Goal: Information Seeking & Learning: Learn about a topic

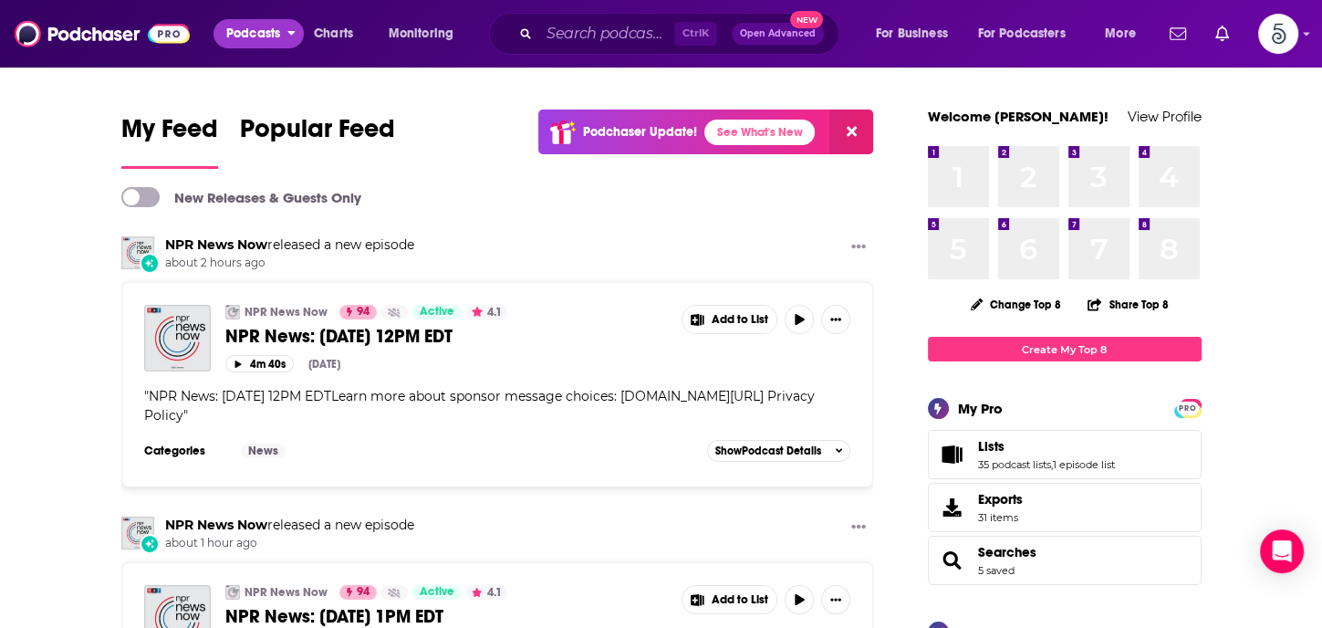
click at [285, 28] on button "Podcasts" at bounding box center [259, 33] width 90 height 29
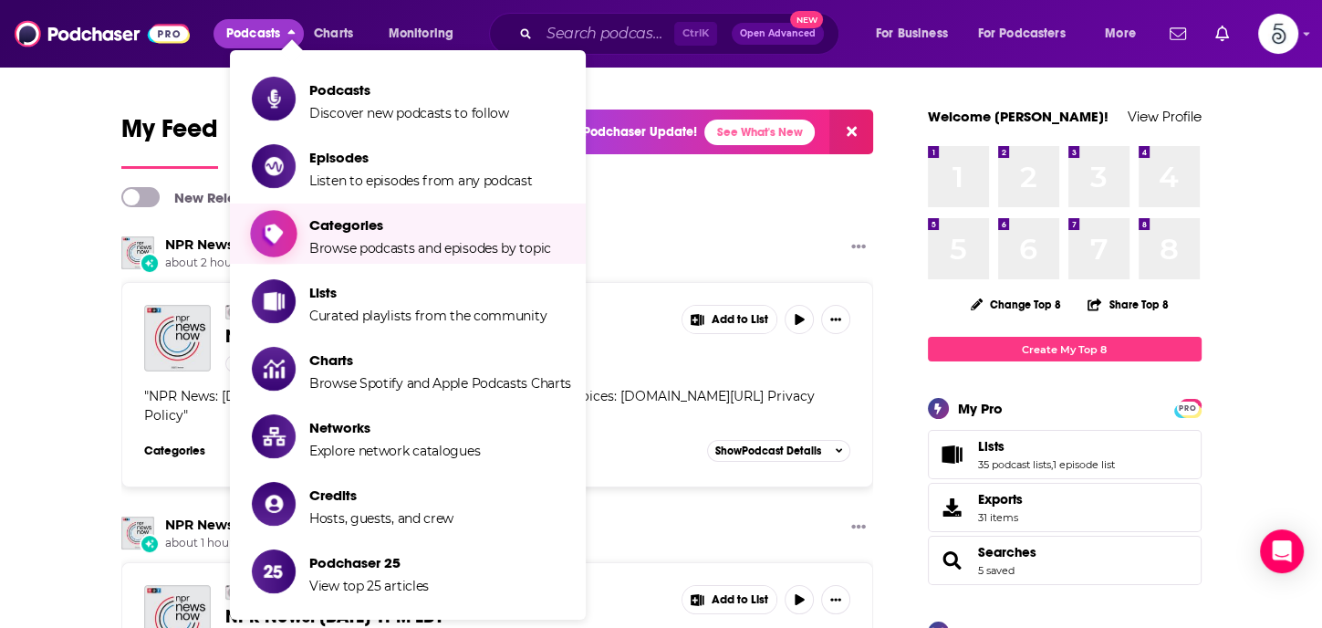
click at [325, 224] on span "Categories" at bounding box center [430, 224] width 242 height 17
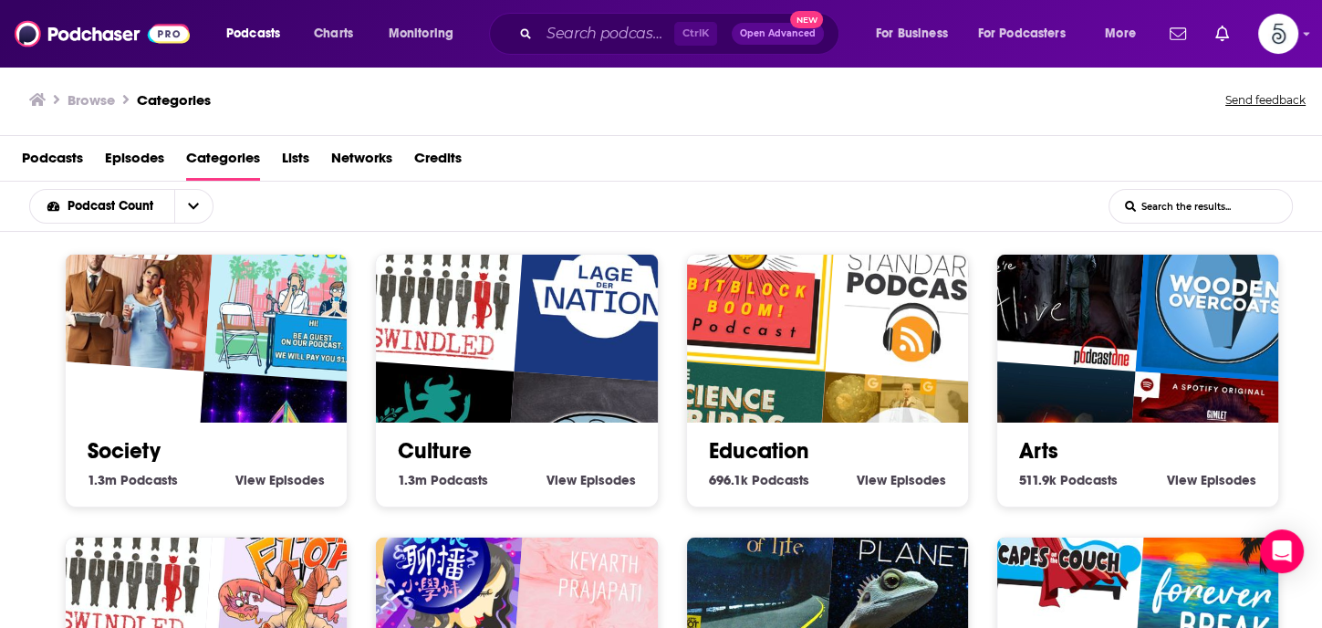
click at [1145, 203] on input "List Search Input" at bounding box center [1201, 206] width 183 height 33
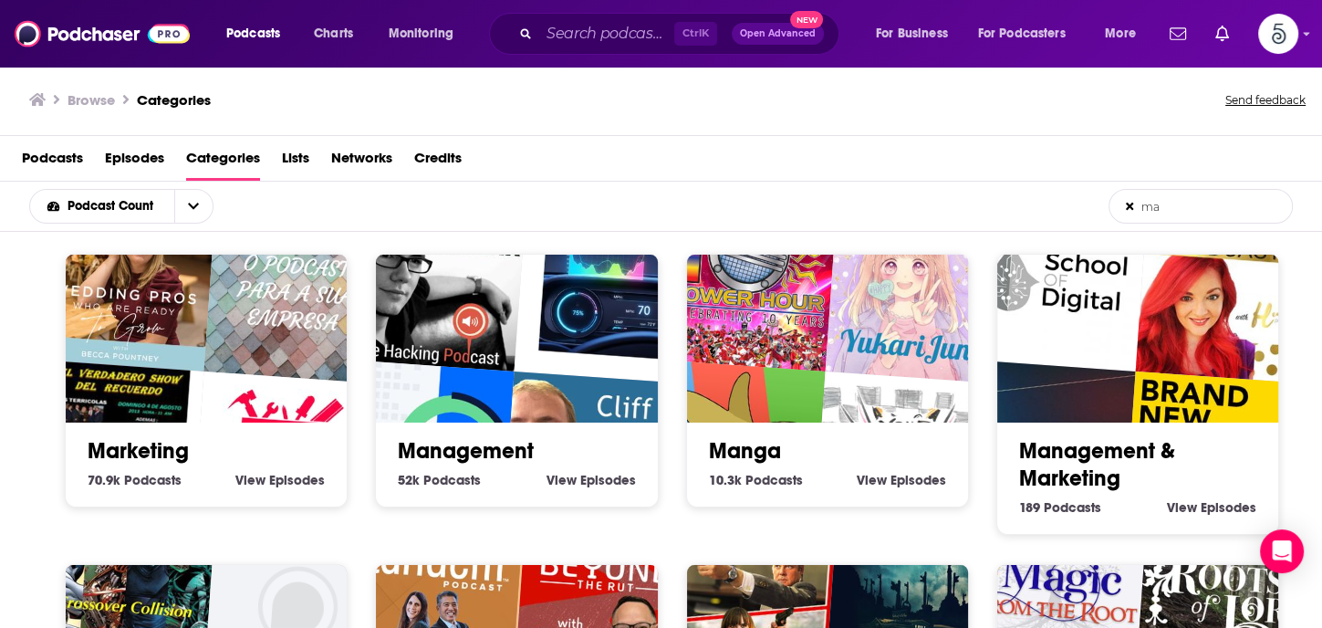
type input "ma"
click at [500, 443] on link "Management" at bounding box center [466, 450] width 136 height 27
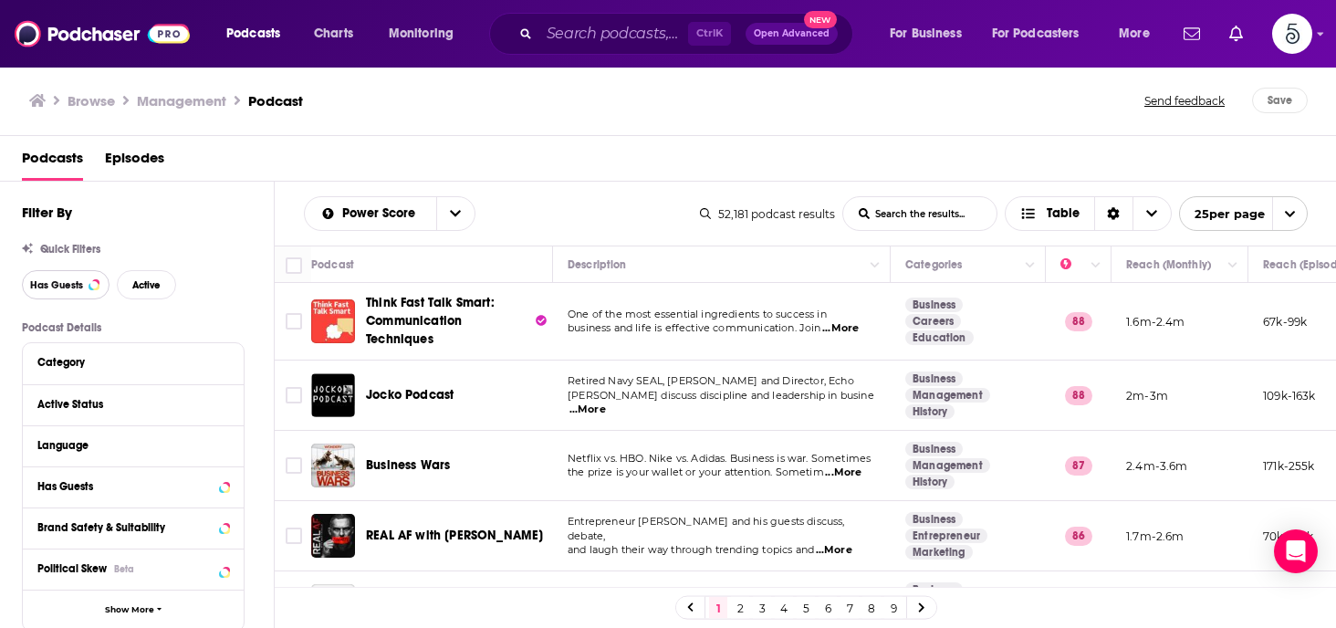
click at [61, 280] on span "Has Guests" at bounding box center [56, 285] width 53 height 10
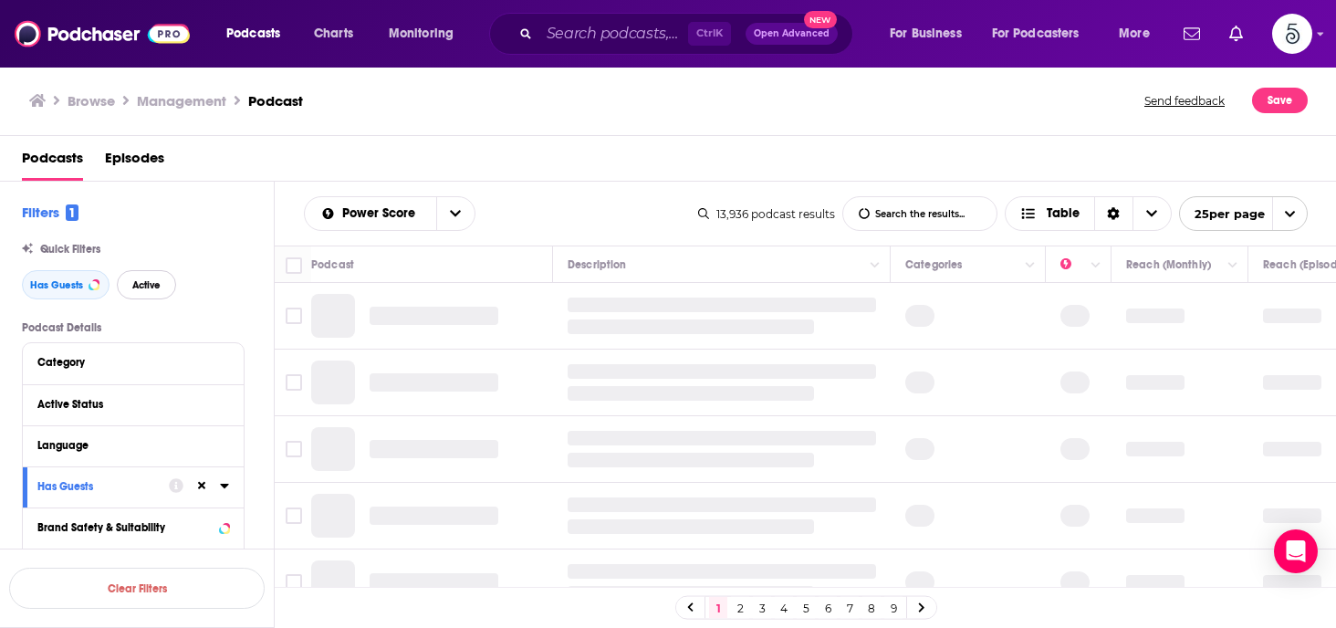
click at [149, 280] on span "Active" at bounding box center [146, 285] width 28 height 10
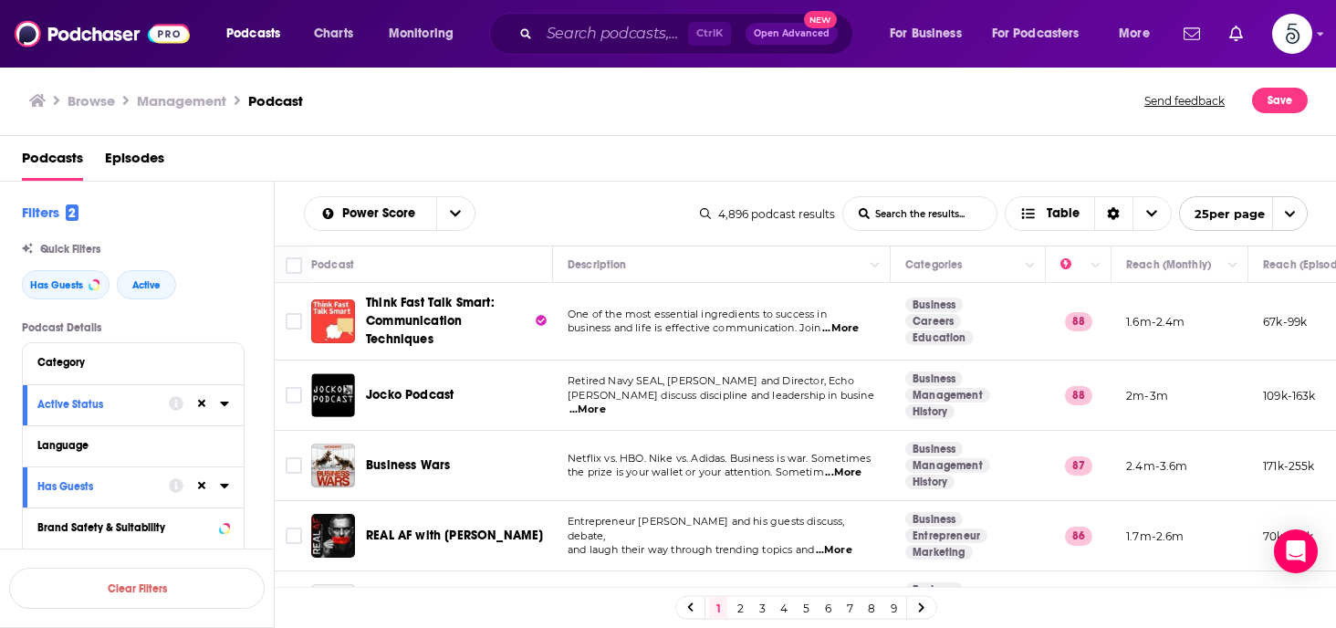
click at [802, 605] on link "5" at bounding box center [806, 608] width 18 height 22
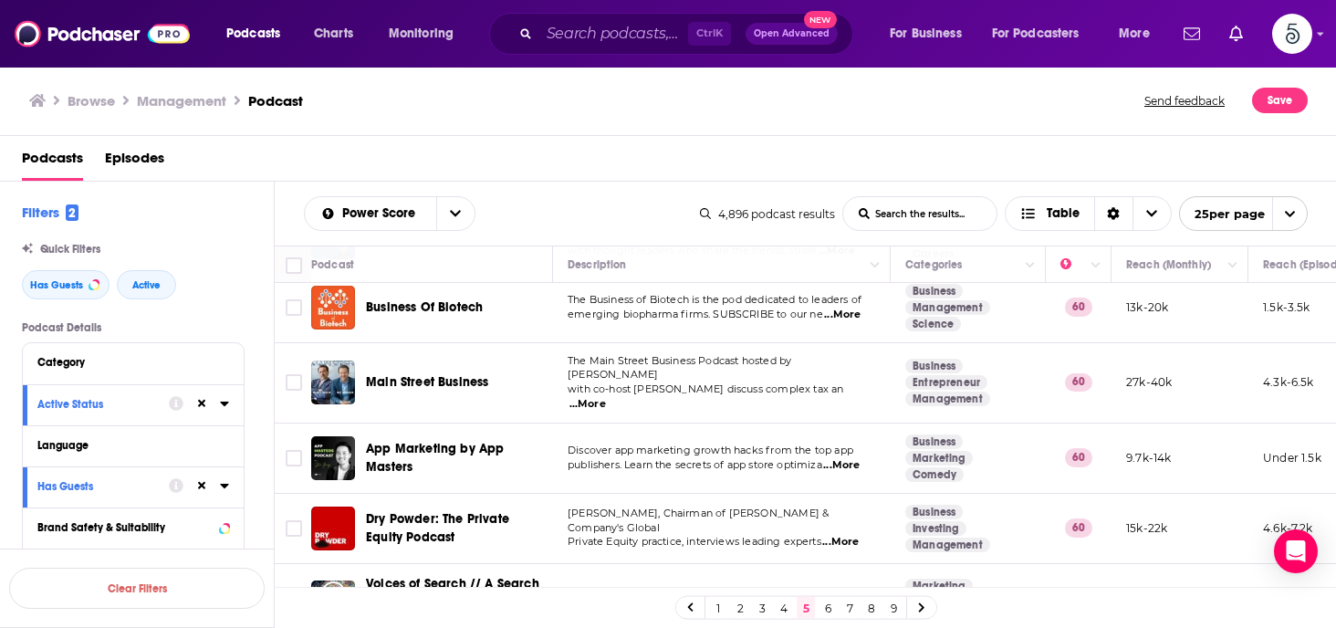
scroll to position [1500, 0]
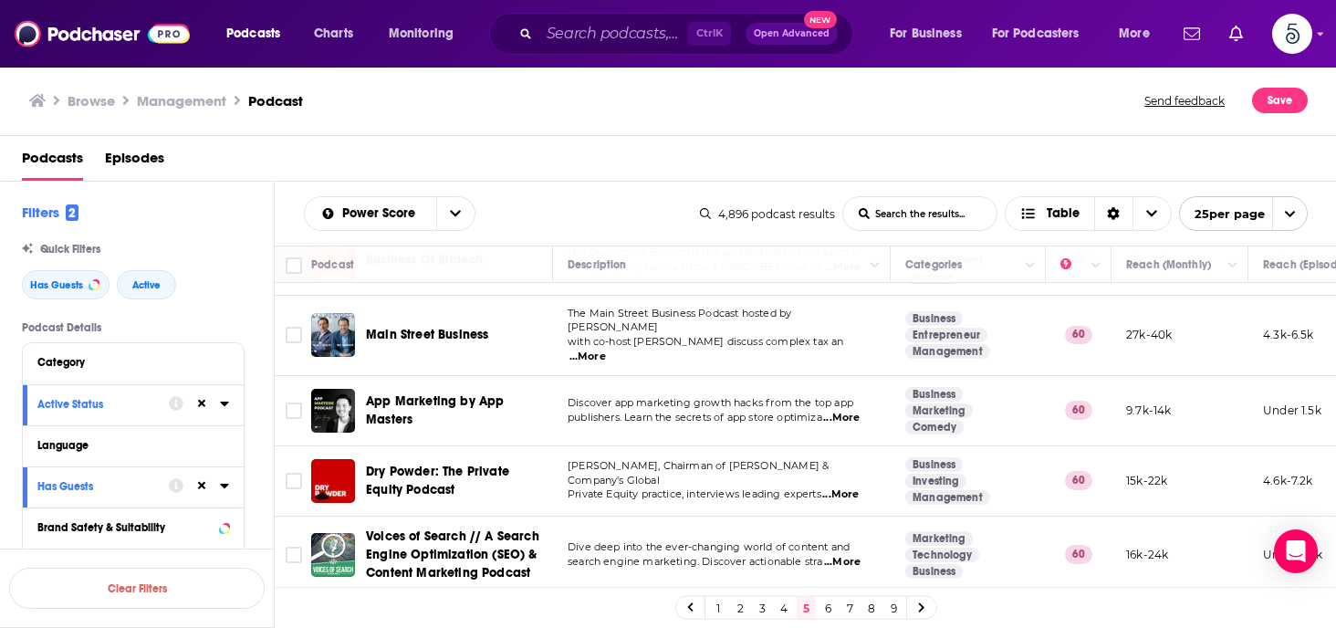
click at [825, 603] on link "6" at bounding box center [828, 608] width 18 height 22
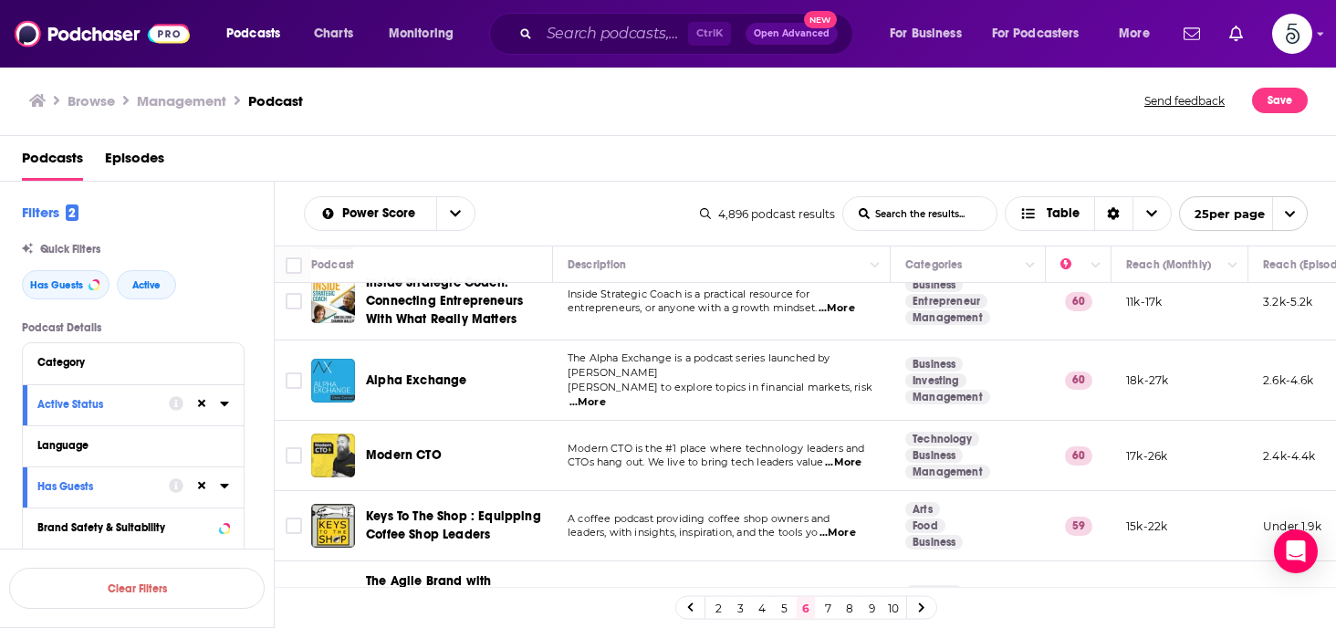
scroll to position [259, 0]
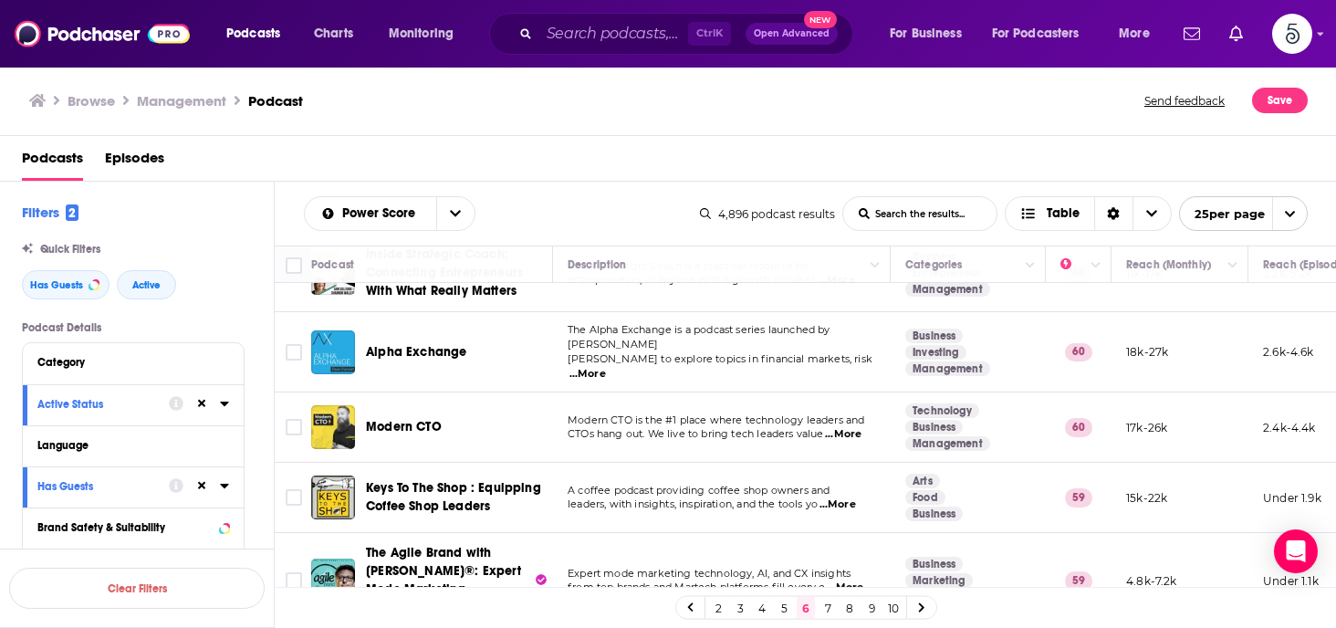
click at [850, 427] on span "...More" at bounding box center [843, 434] width 37 height 15
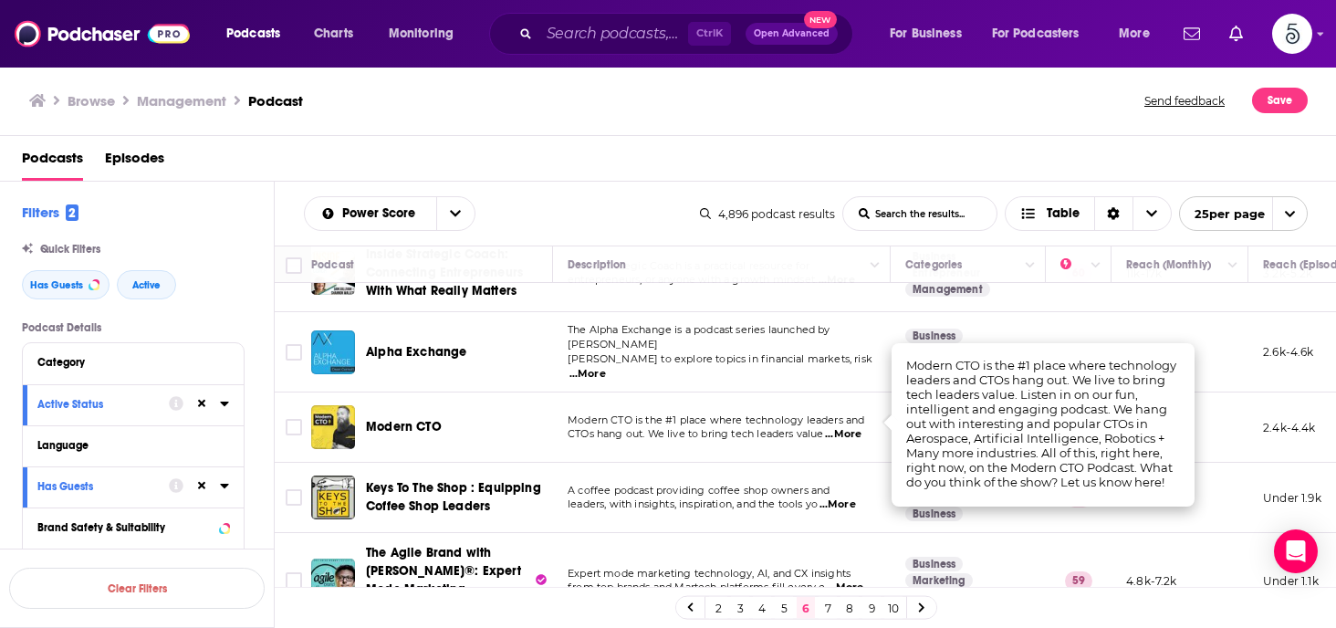
click at [850, 427] on span "...More" at bounding box center [843, 434] width 37 height 15
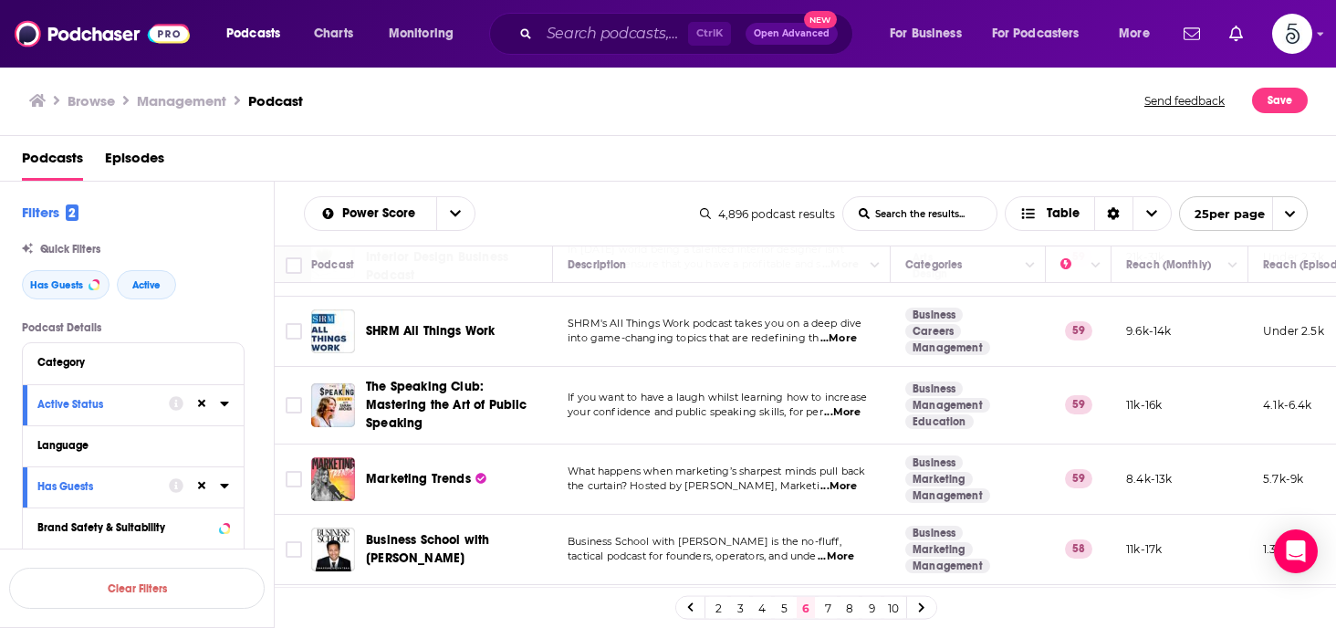
scroll to position [1135, 0]
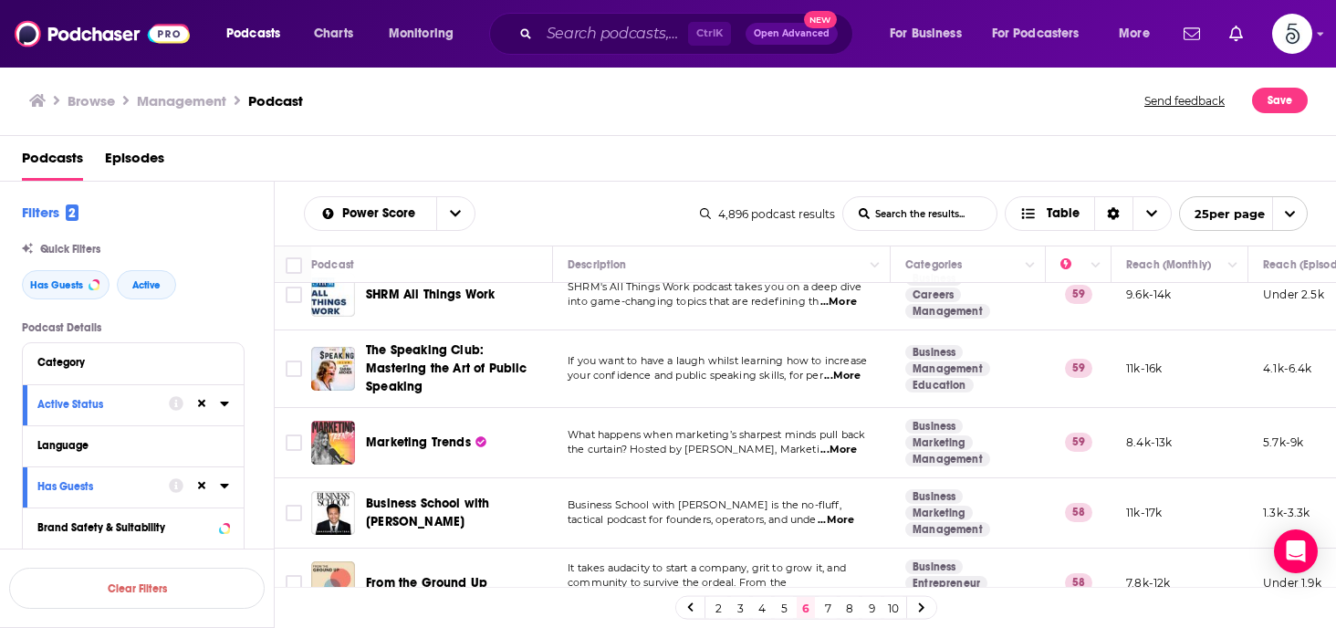
click at [848, 513] on span "...More" at bounding box center [836, 520] width 37 height 15
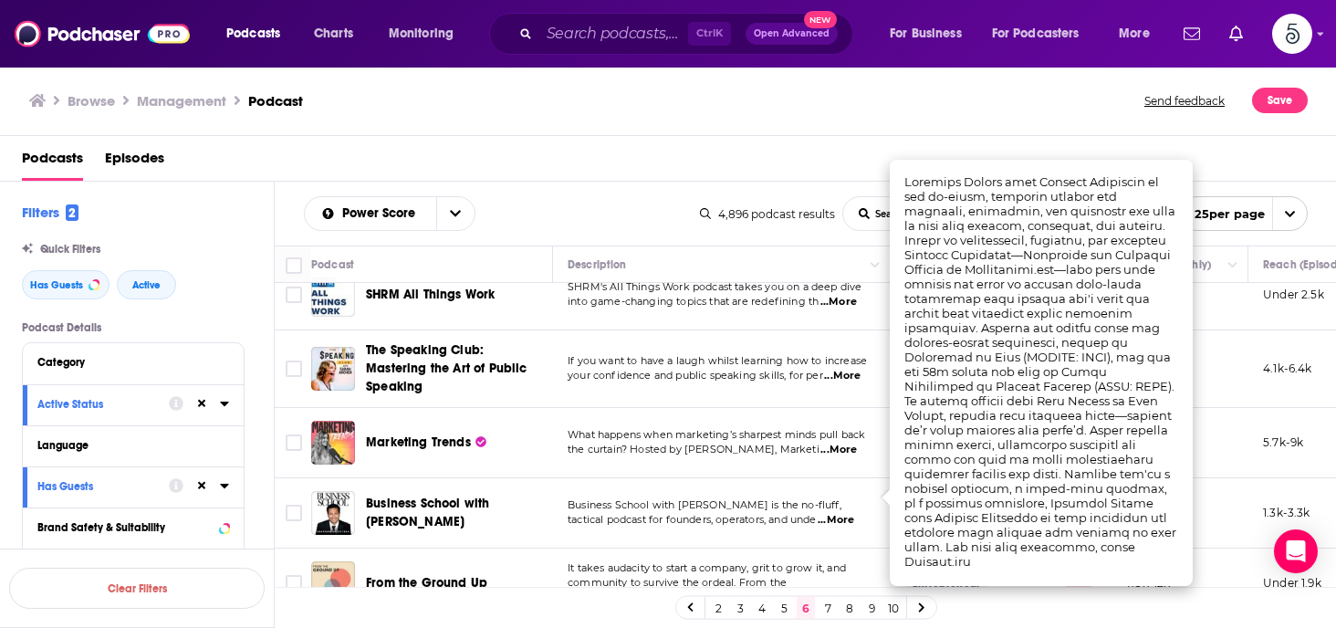
click at [850, 513] on span "...More" at bounding box center [836, 520] width 37 height 15
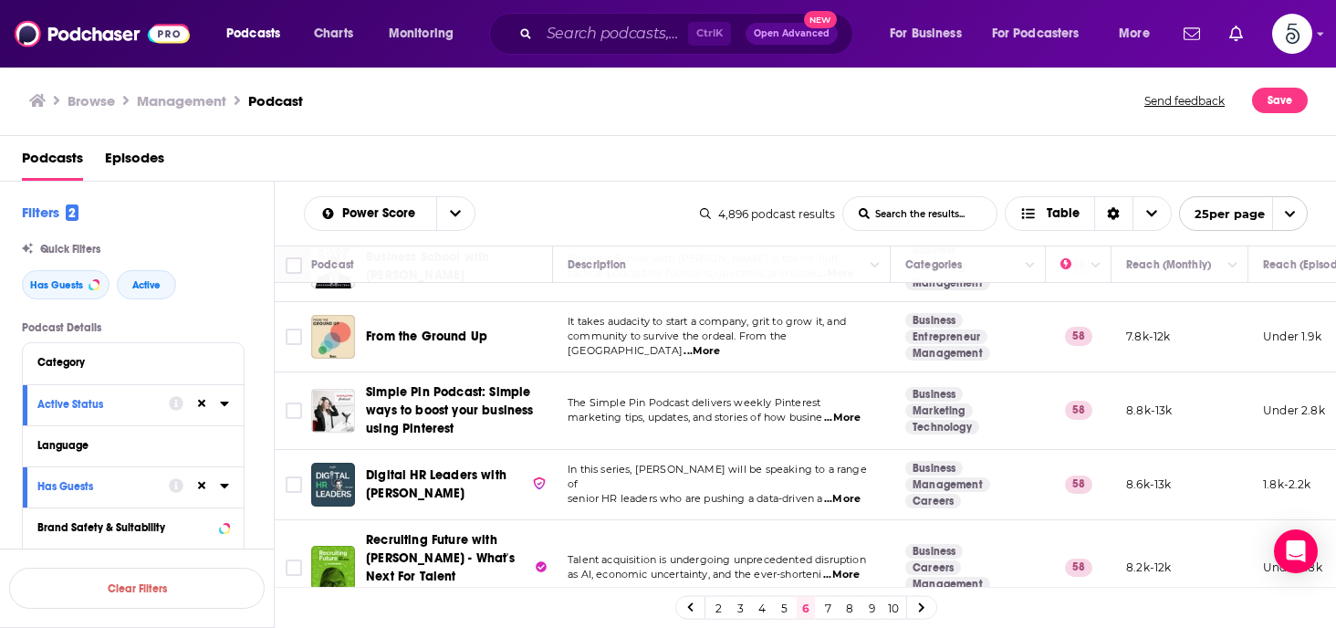
scroll to position [1391, 0]
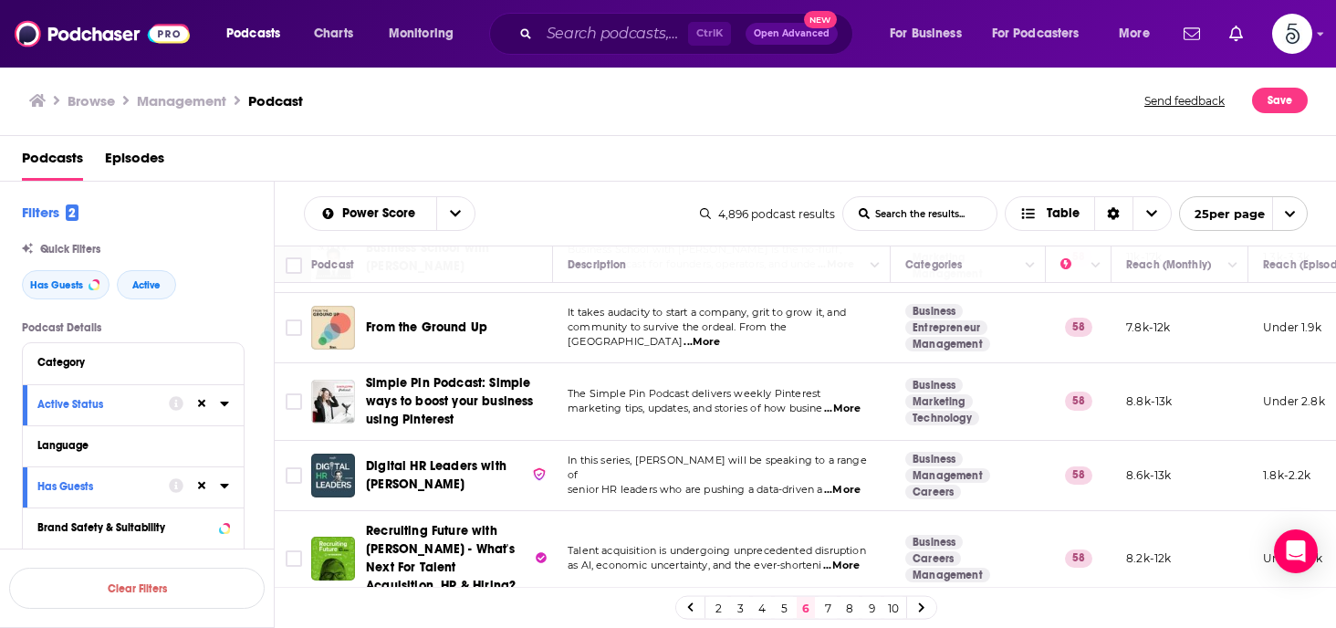
click at [850, 483] on span "...More" at bounding box center [842, 490] width 37 height 15
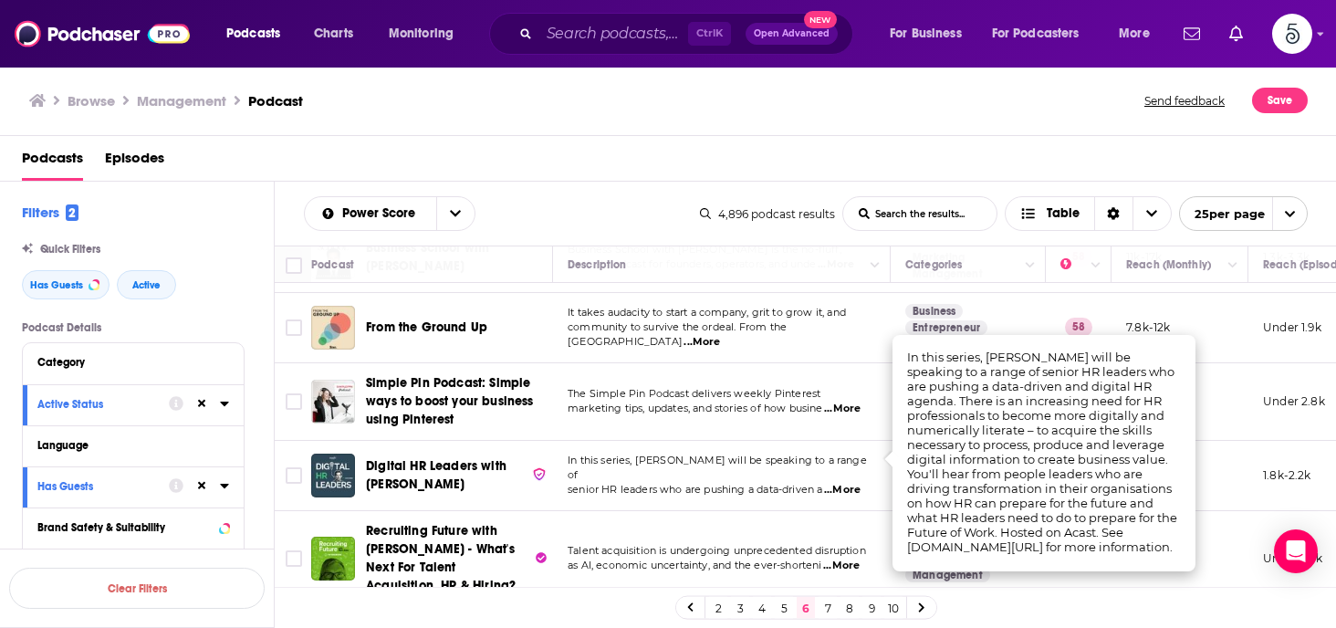
click at [850, 483] on span "...More" at bounding box center [842, 490] width 37 height 15
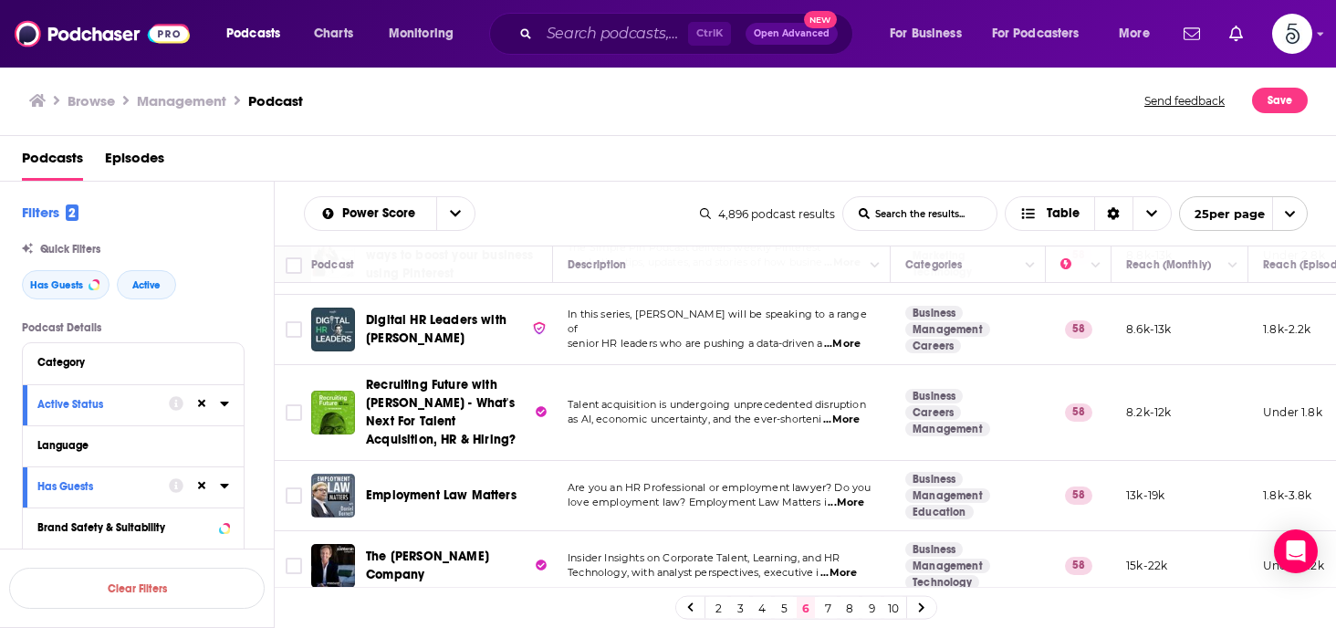
scroll to position [1537, 0]
click at [847, 566] on span "...More" at bounding box center [838, 573] width 37 height 15
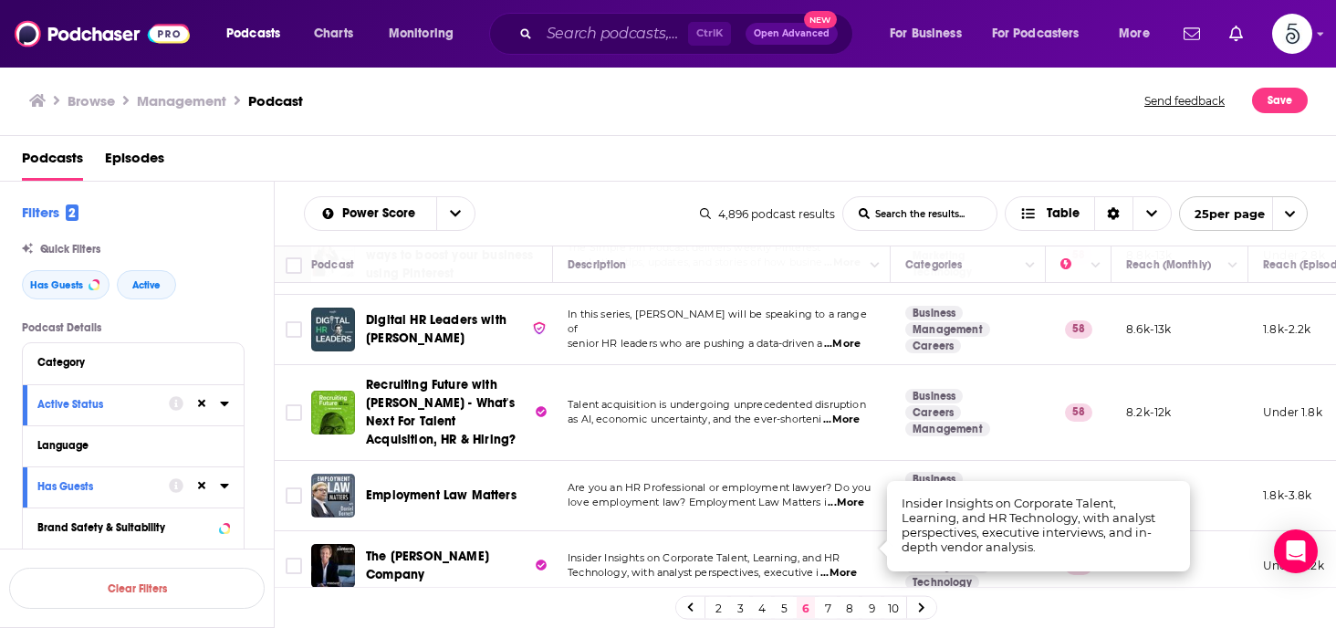
click at [847, 566] on span "...More" at bounding box center [838, 573] width 37 height 15
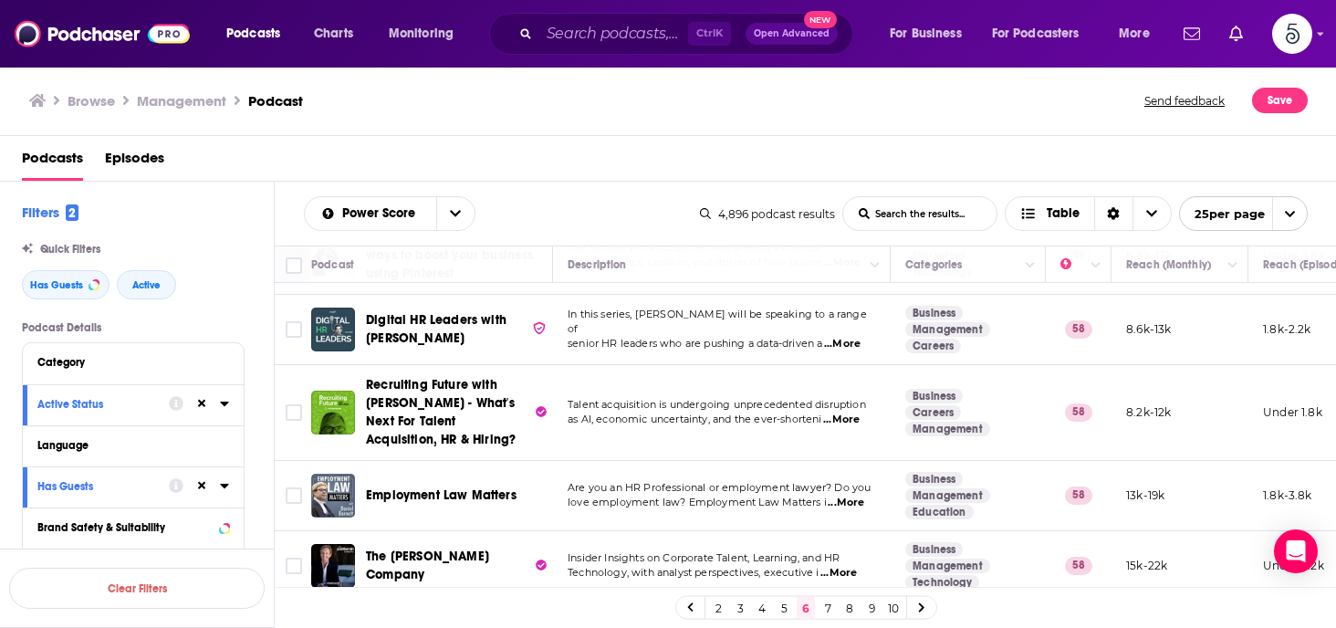
click at [825, 601] on link "7" at bounding box center [828, 608] width 18 height 22
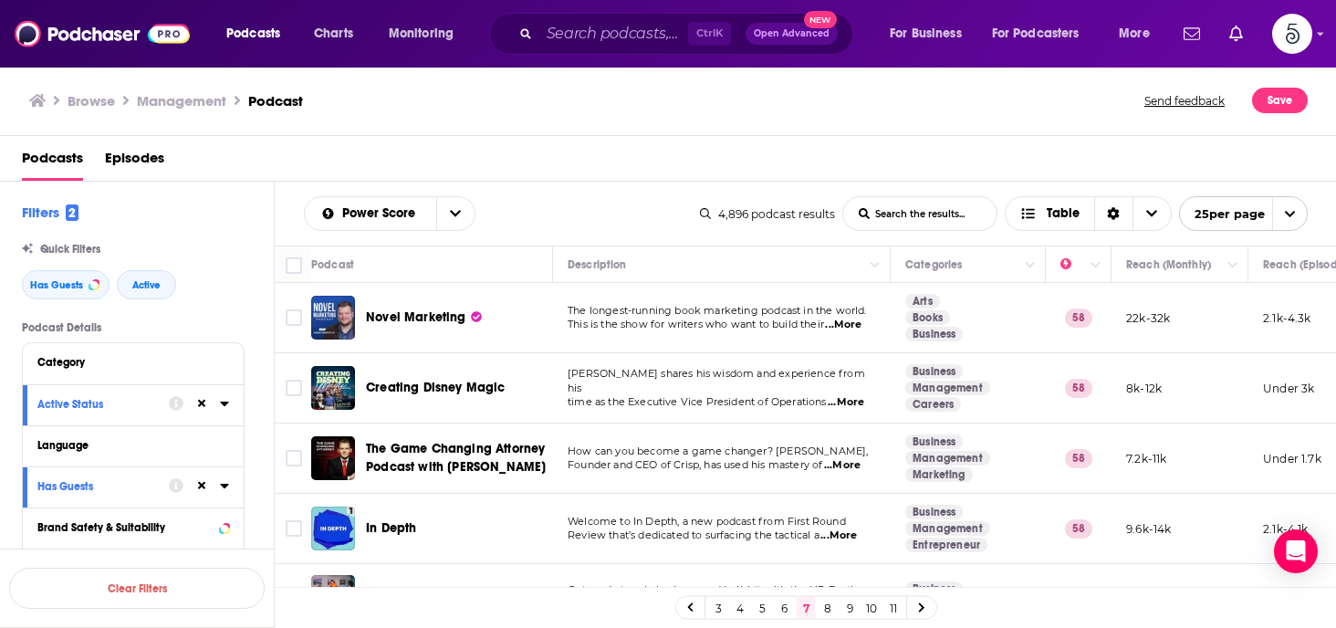
click at [845, 532] on span "...More" at bounding box center [838, 535] width 37 height 15
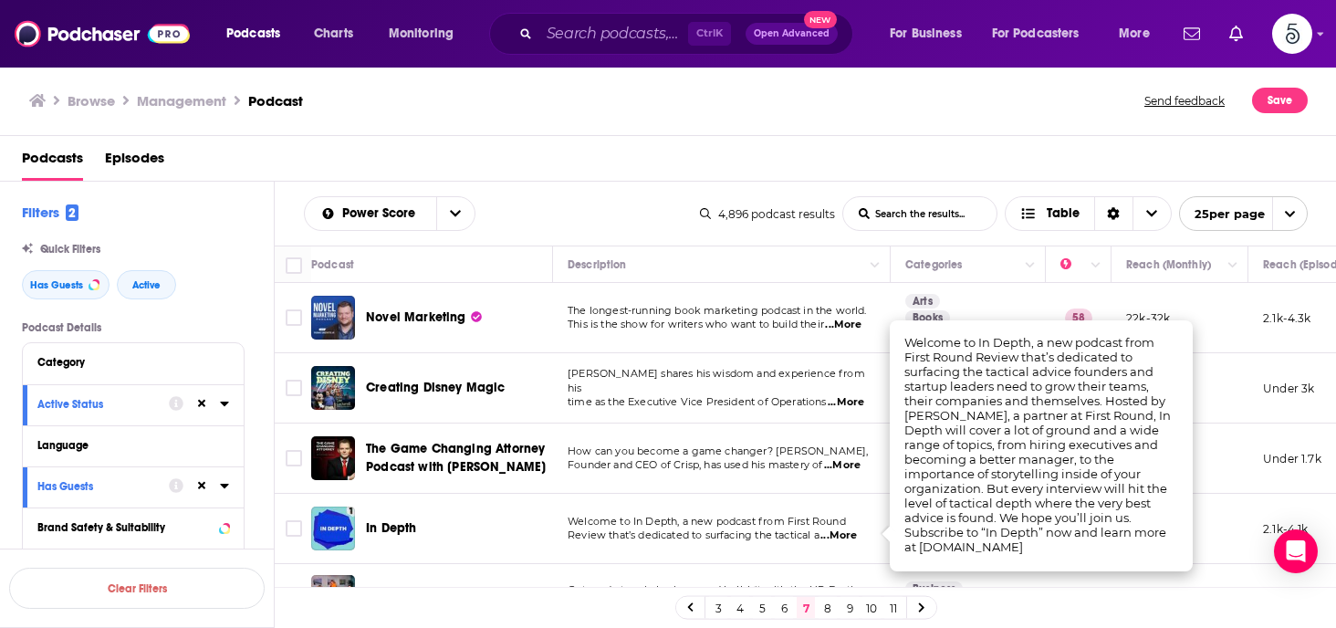
click at [845, 532] on span "...More" at bounding box center [838, 535] width 37 height 15
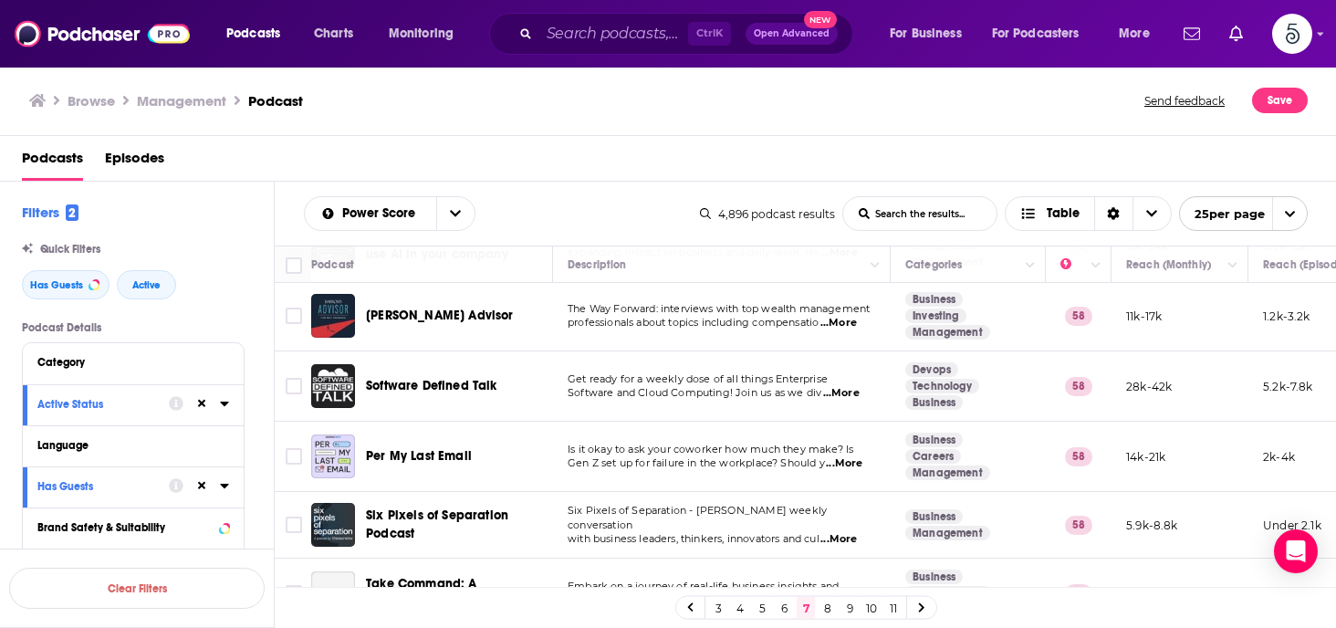
scroll to position [438, 0]
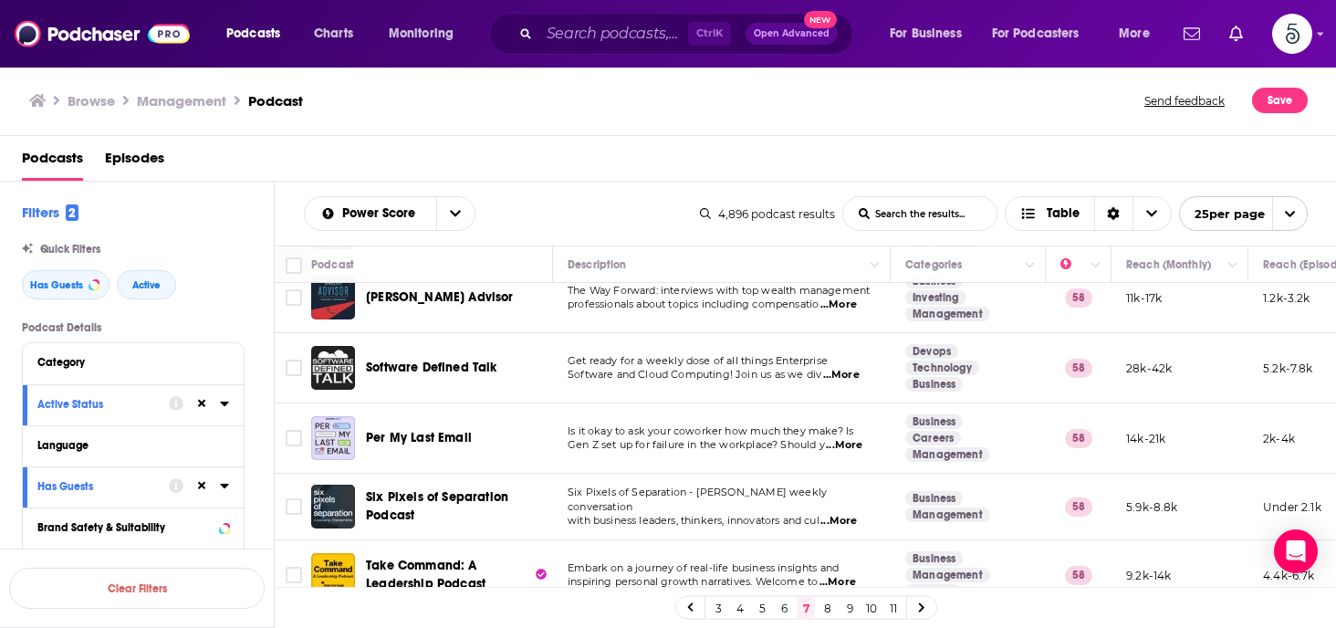
click at [850, 438] on span "...More" at bounding box center [844, 445] width 37 height 15
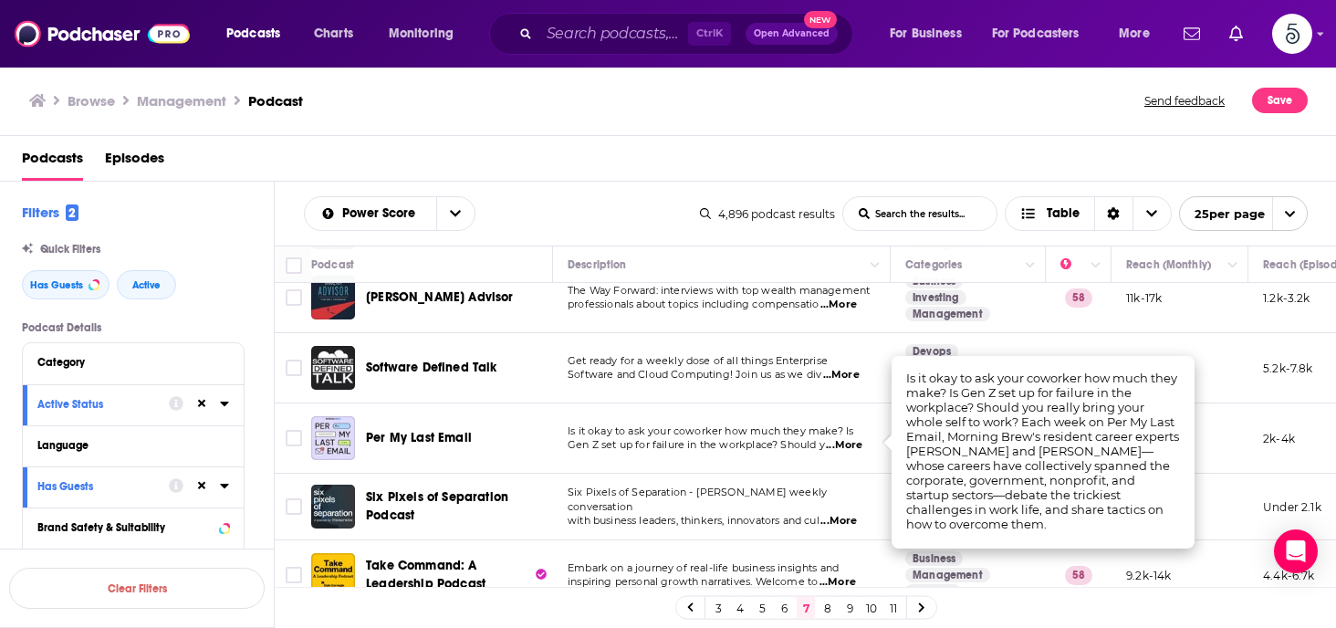
click at [850, 438] on span "...More" at bounding box center [844, 445] width 37 height 15
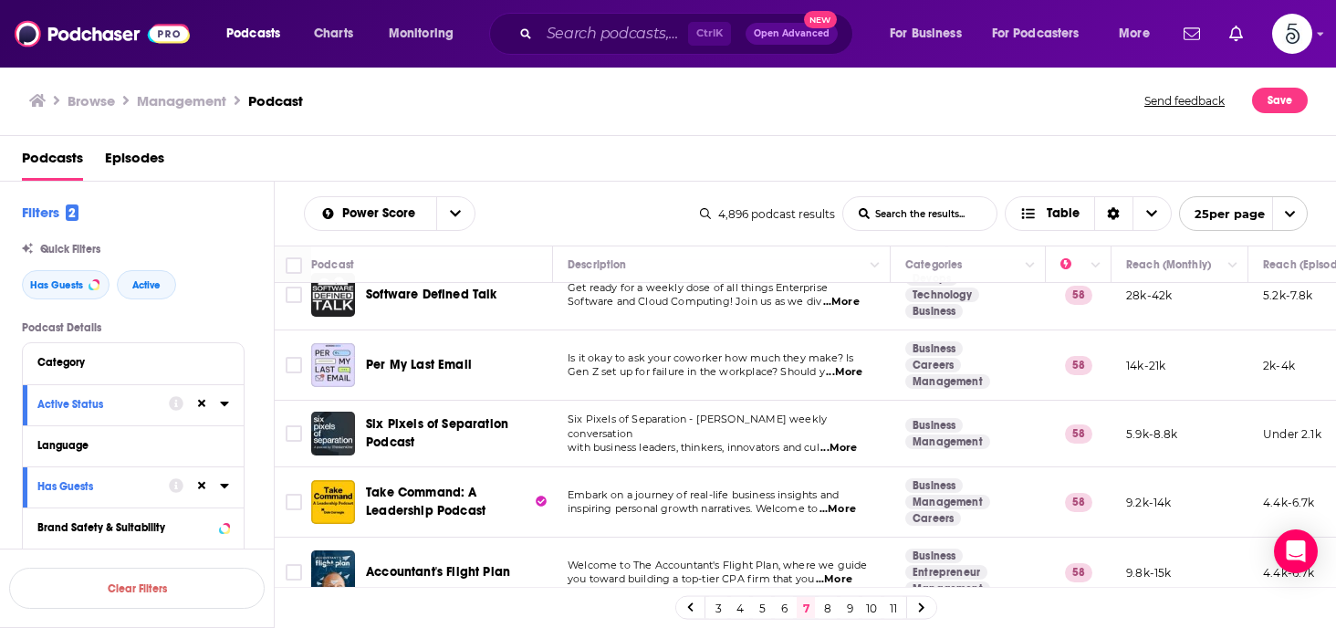
scroll to position [548, 0]
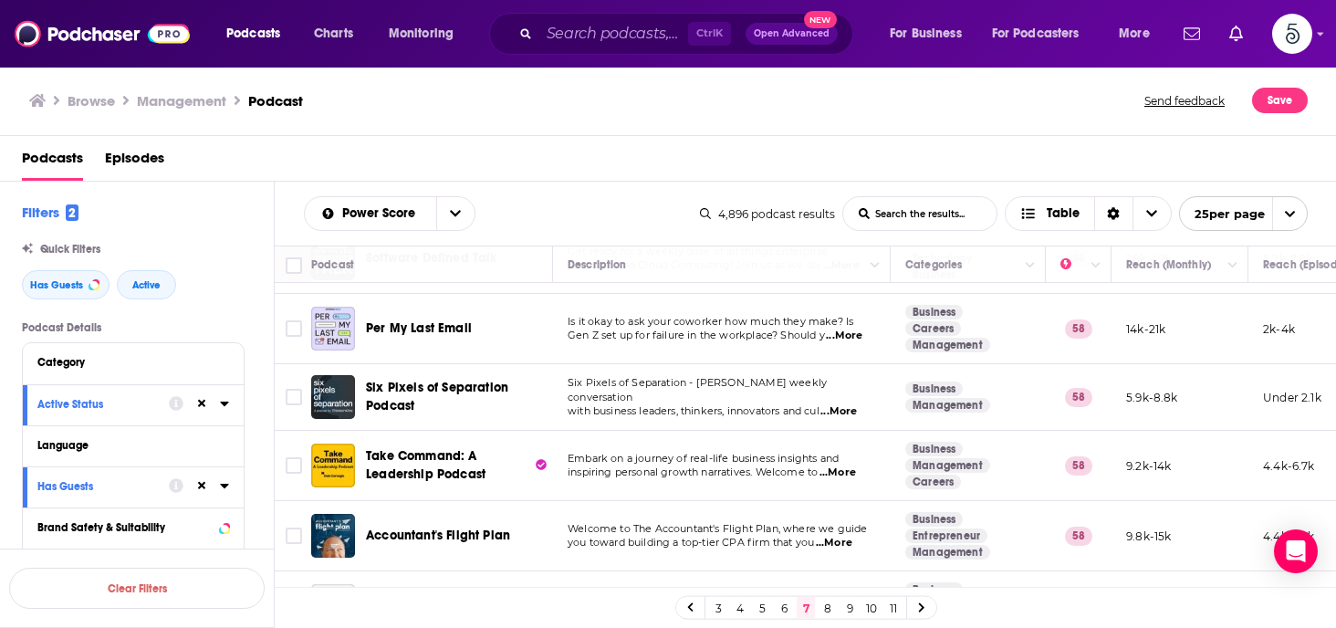
click at [840, 466] on span "...More" at bounding box center [837, 472] width 37 height 15
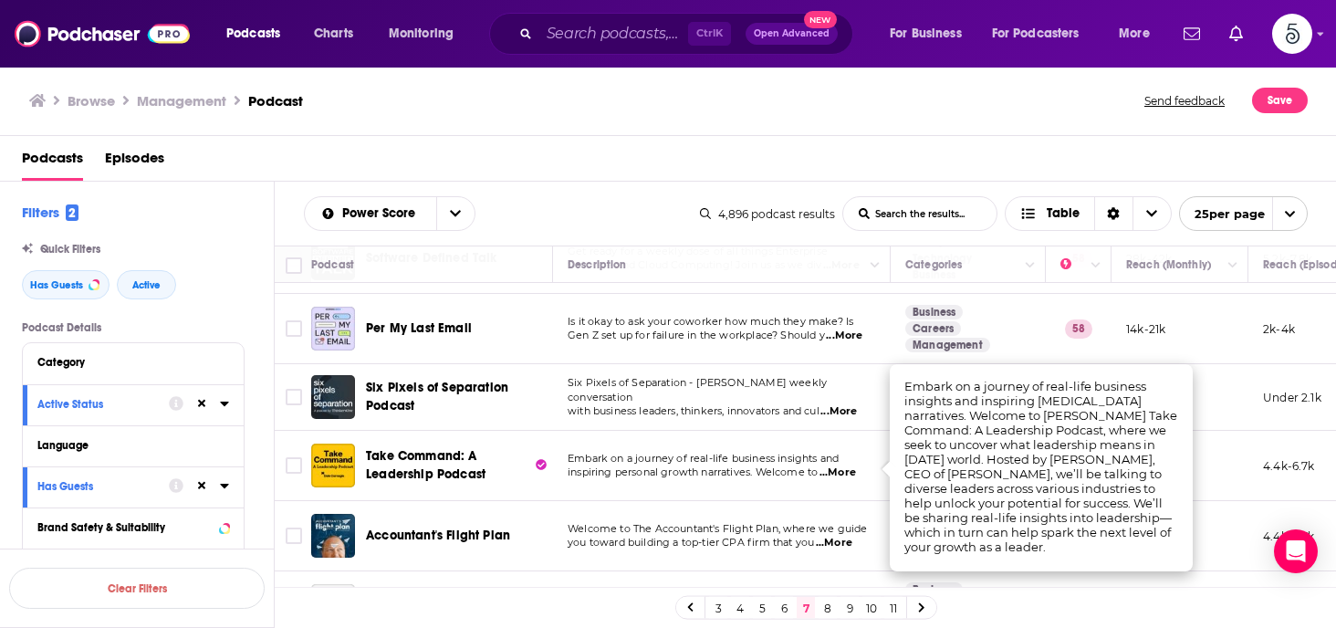
click at [840, 466] on span "...More" at bounding box center [837, 472] width 37 height 15
